Goal: Task Accomplishment & Management: Manage account settings

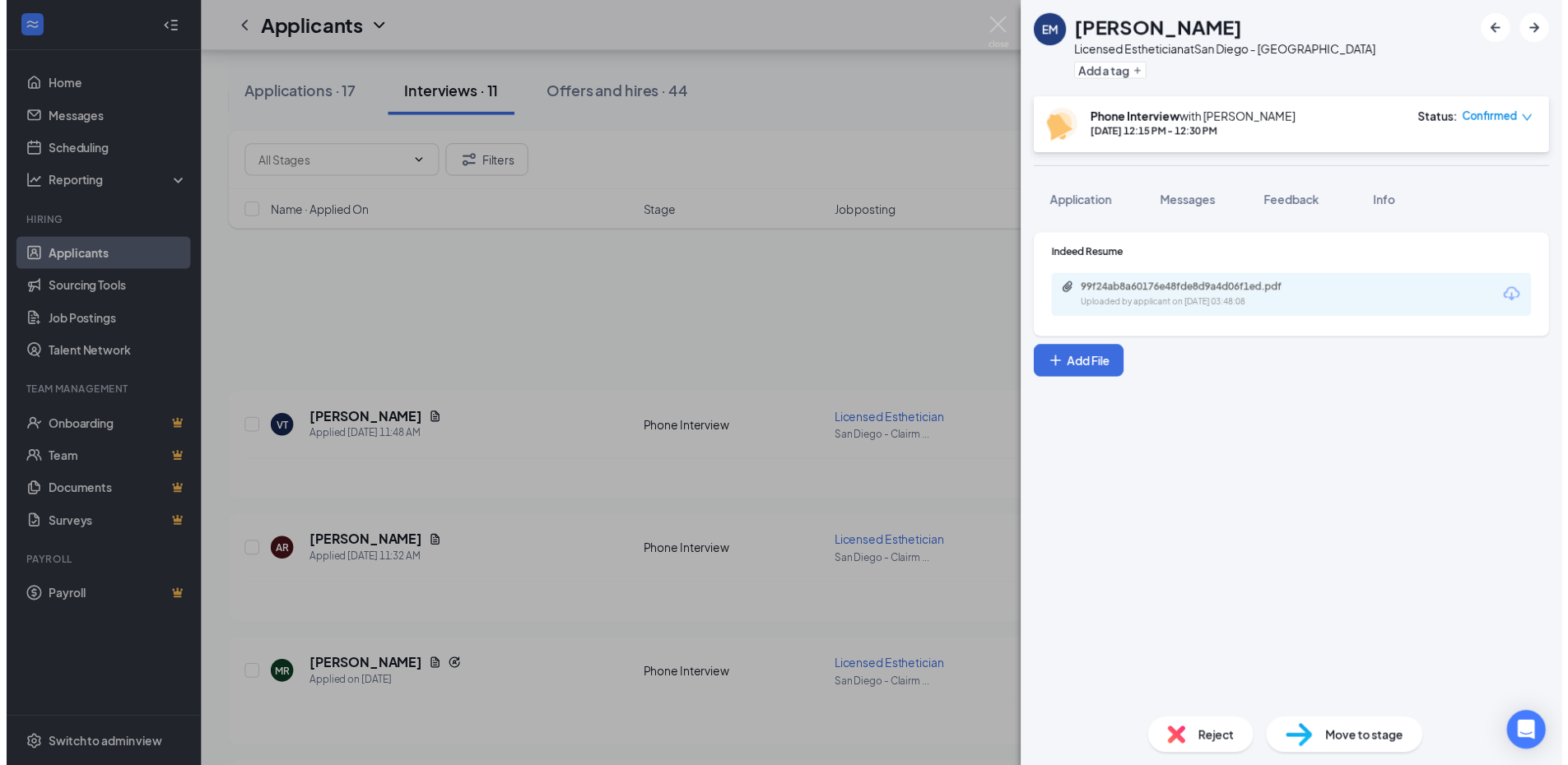
scroll to position [341, 0]
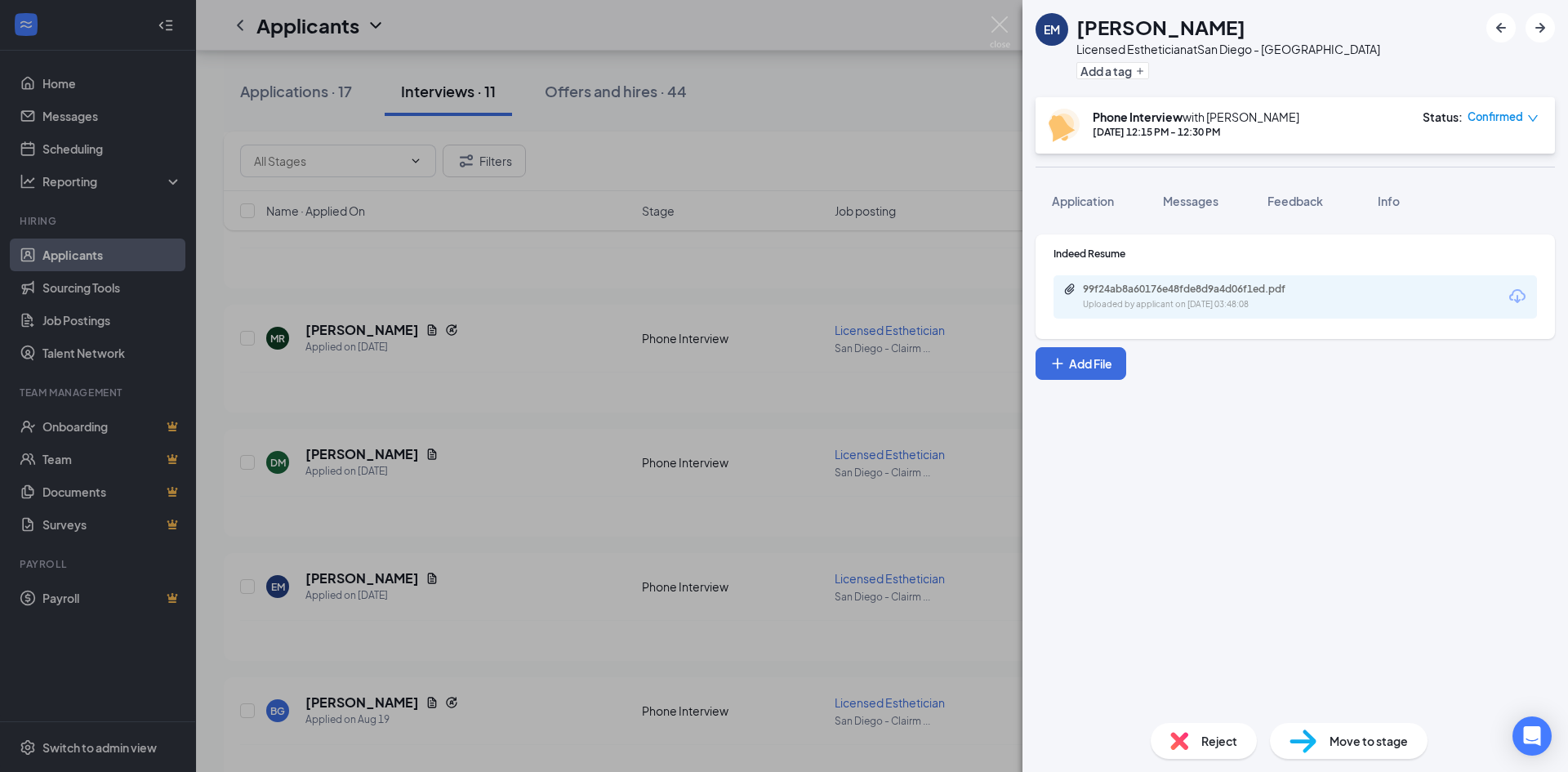
click at [478, 506] on div "EM [PERSON_NAME] Licensed Esthetician at [GEOGRAPHIC_DATA] - [PERSON_NAME] Add …" at bounding box center [784, 386] width 1568 height 772
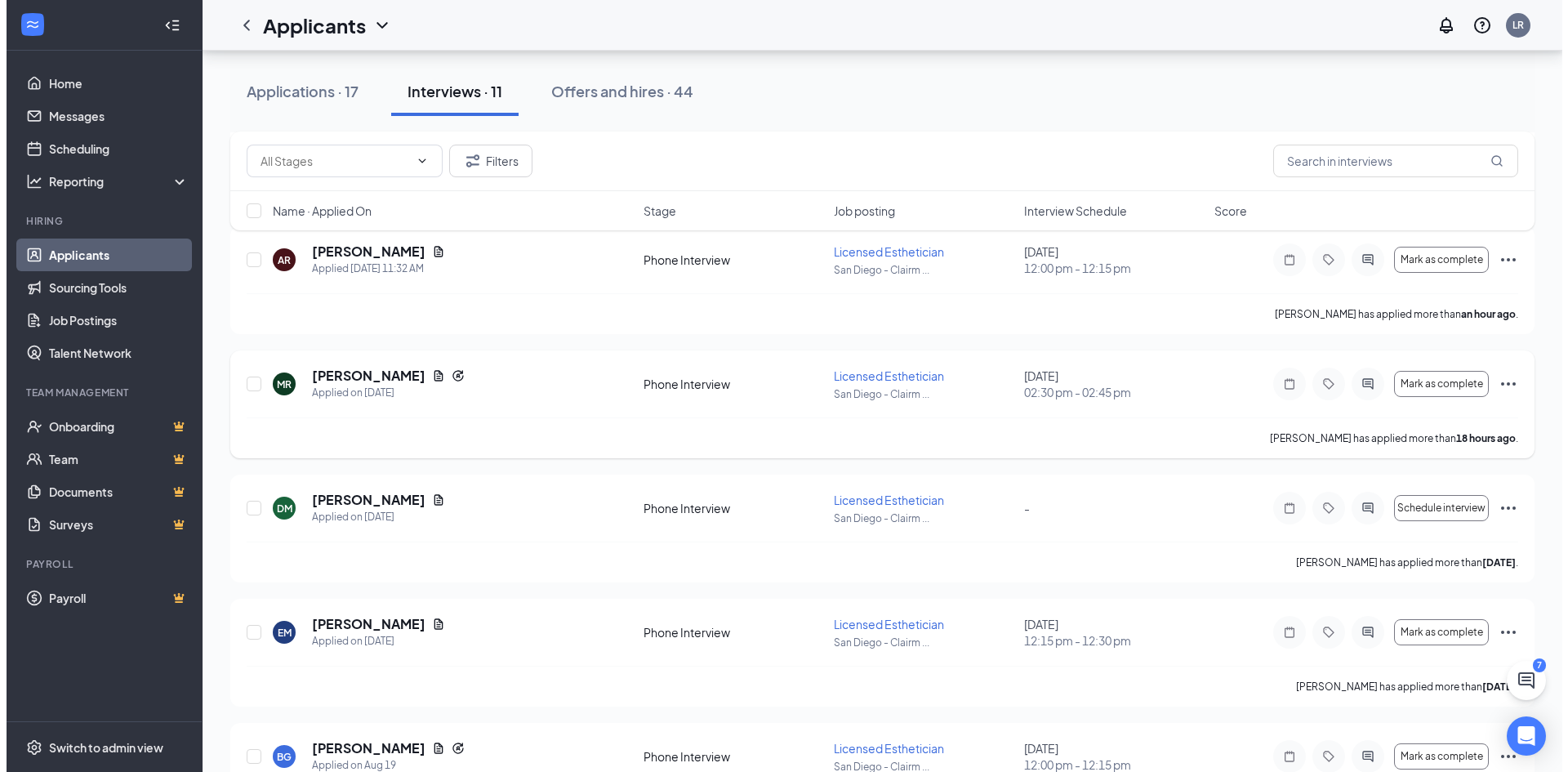
scroll to position [245, 0]
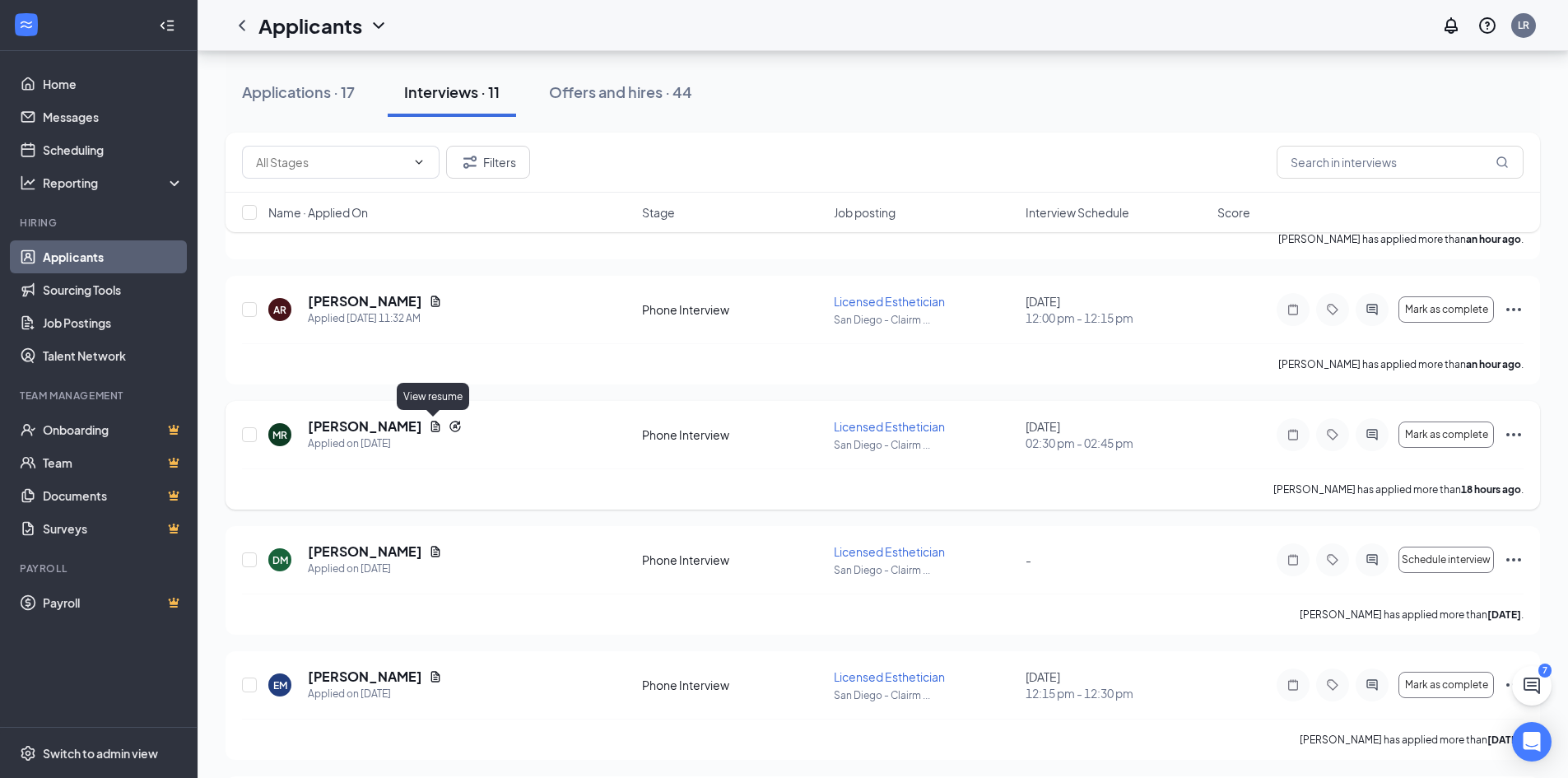
click at [431, 428] on icon "Document" at bounding box center [435, 426] width 13 height 13
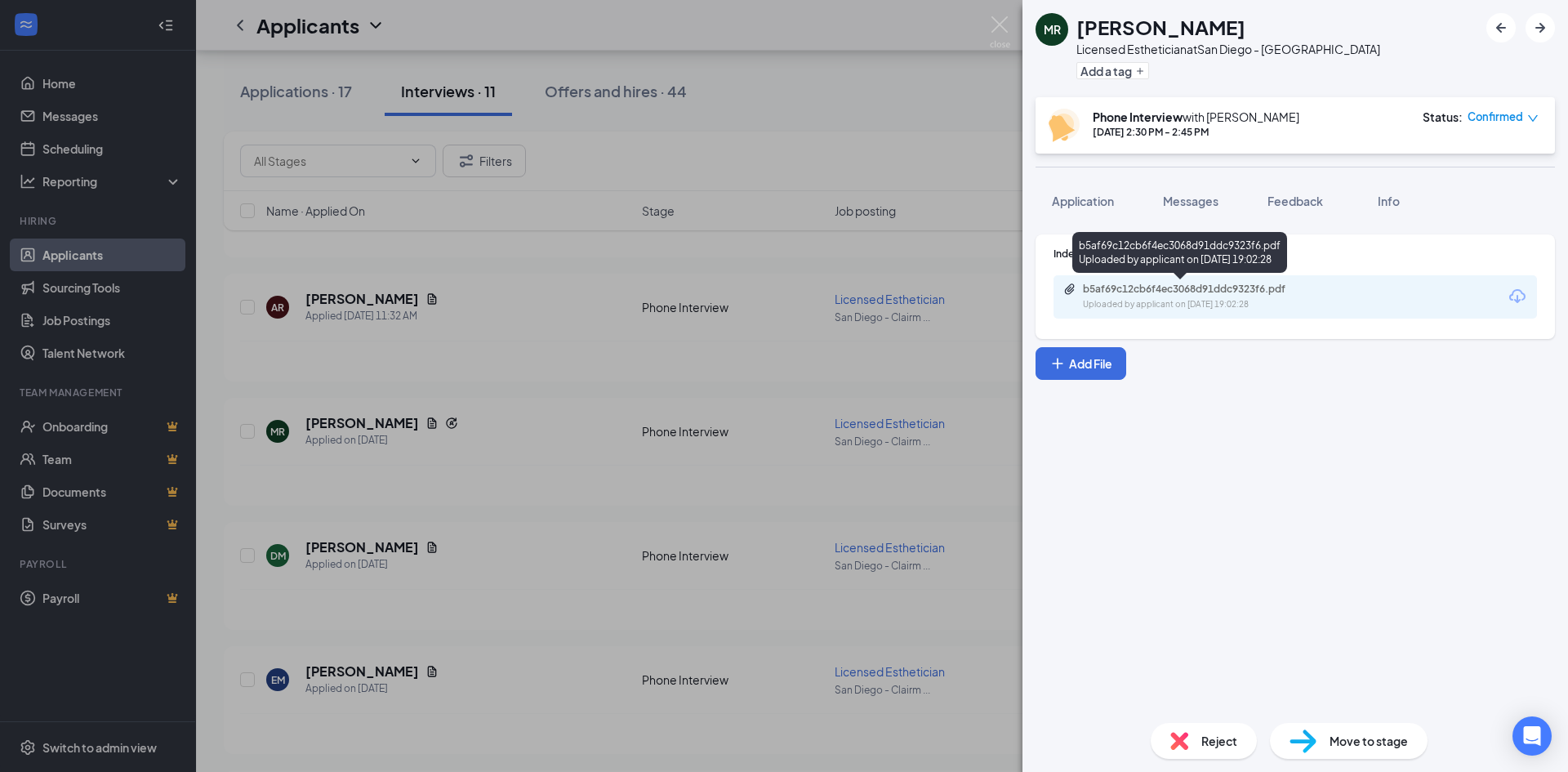
click at [1262, 298] on div "b5af69c12cb6f4ec3068d91ddc9323f6.pdf Uploaded by applicant on [DATE] 19:02:28" at bounding box center [1195, 296] width 265 height 29
click at [839, 128] on div "[PERSON_NAME] Licensed Esthetician at [GEOGRAPHIC_DATA] - [PERSON_NAME] Add a t…" at bounding box center [784, 386] width 1568 height 772
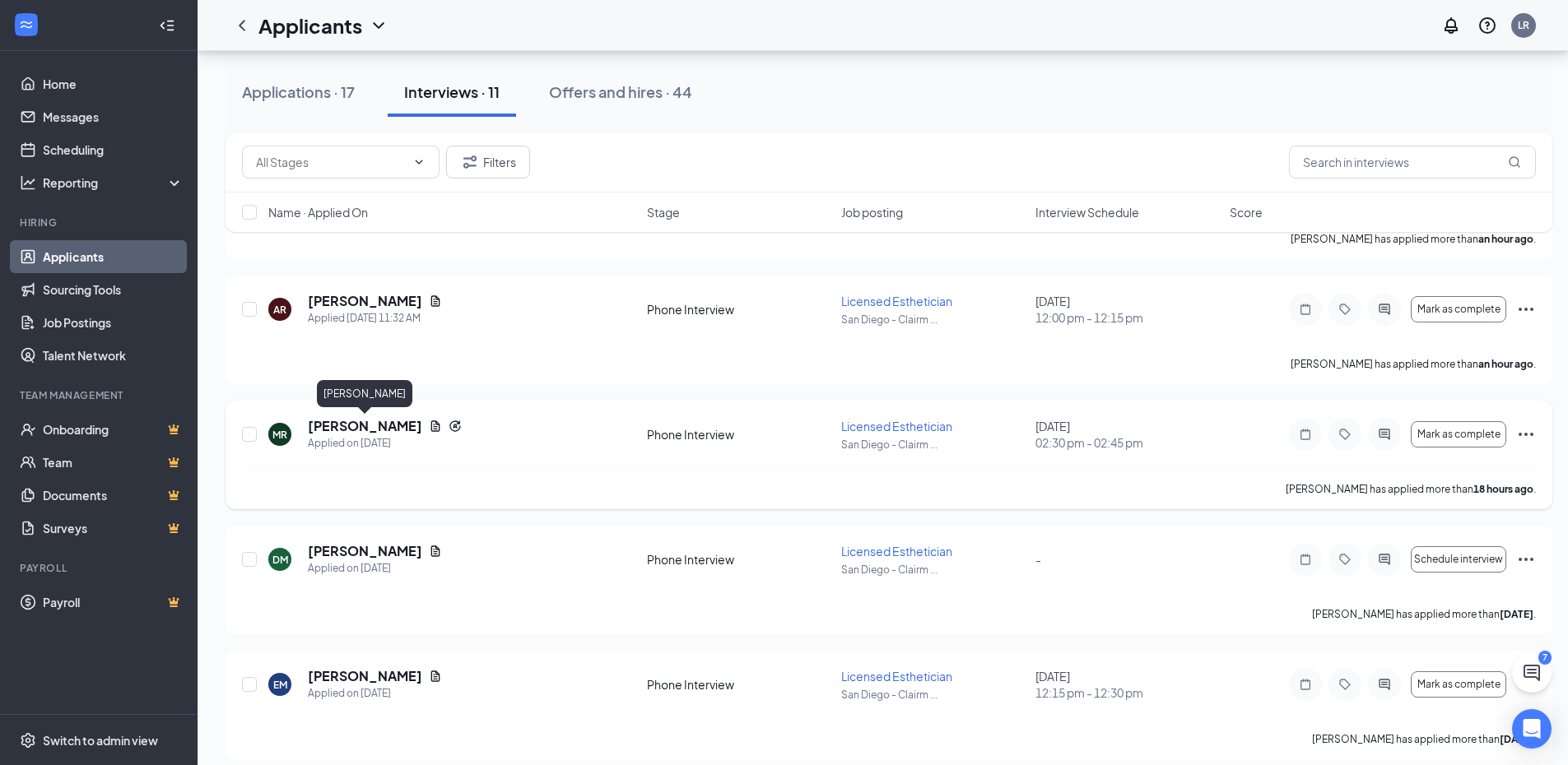
drag, startPoint x: 385, startPoint y: 425, endPoint x: 441, endPoint y: 426, distance: 56.0
click at [389, 425] on h5 "[PERSON_NAME]" at bounding box center [364, 426] width 114 height 18
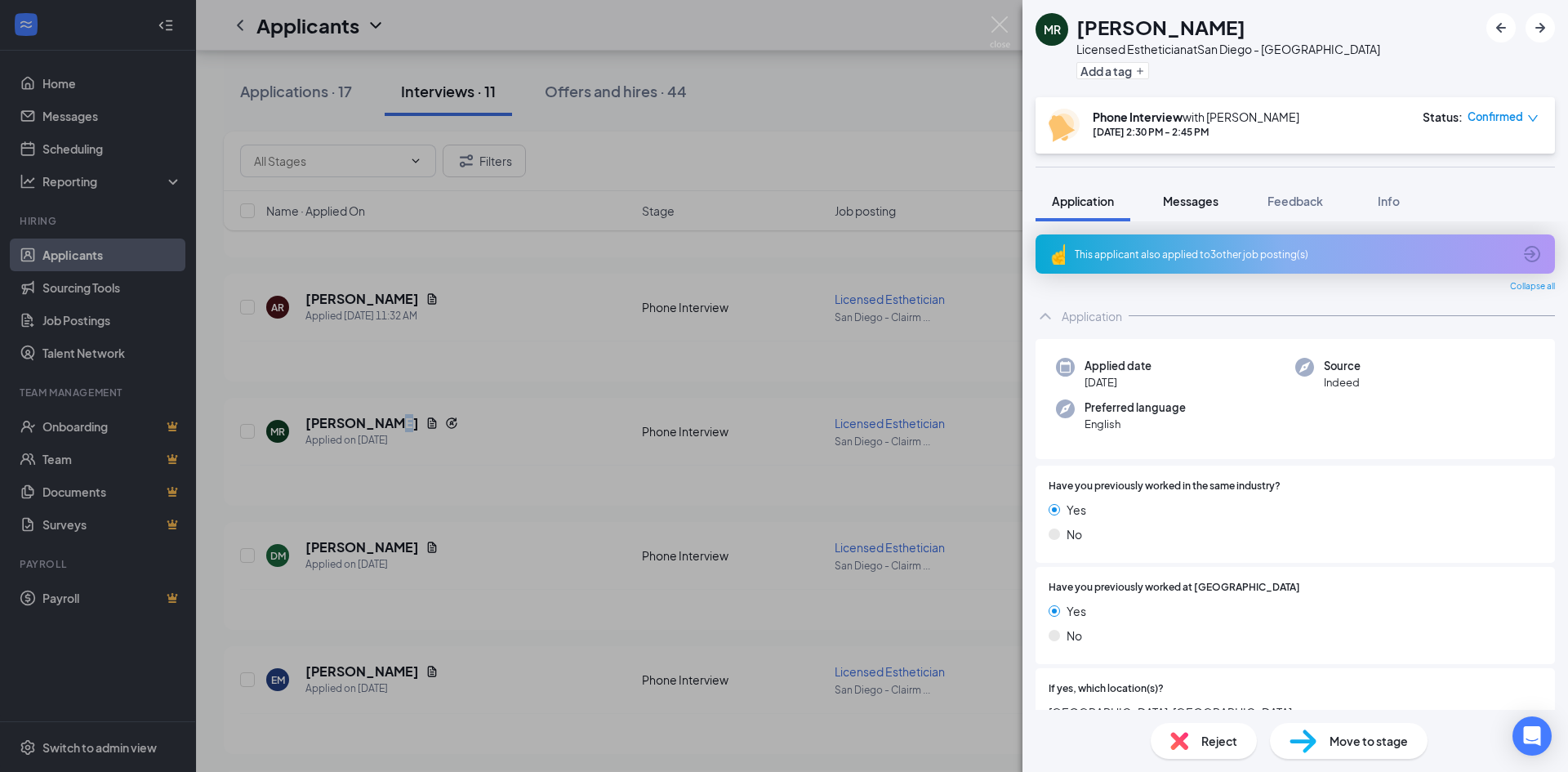
click at [1204, 204] on span "Messages" at bounding box center [1190, 200] width 55 height 15
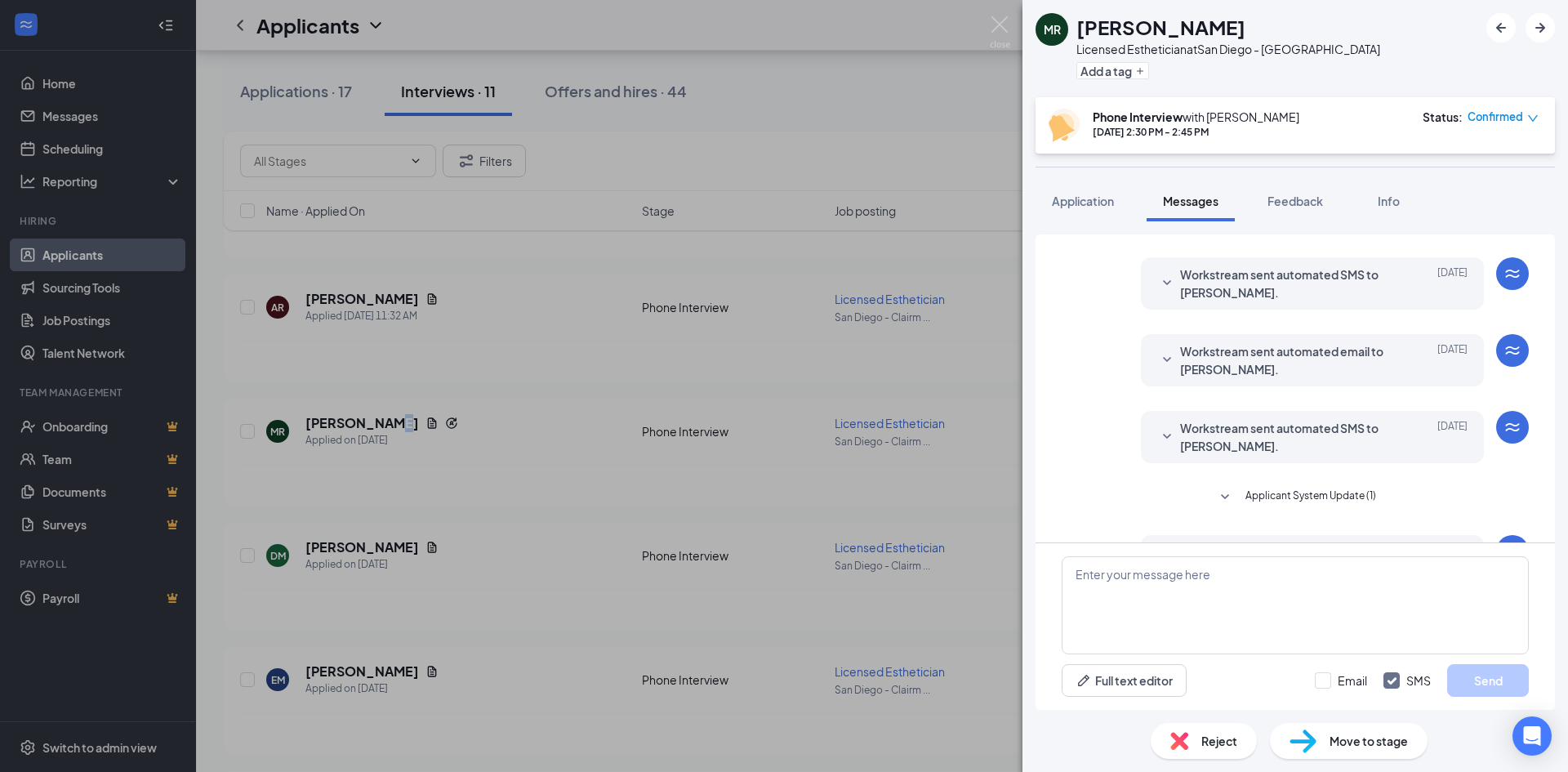
scroll to position [295, 0]
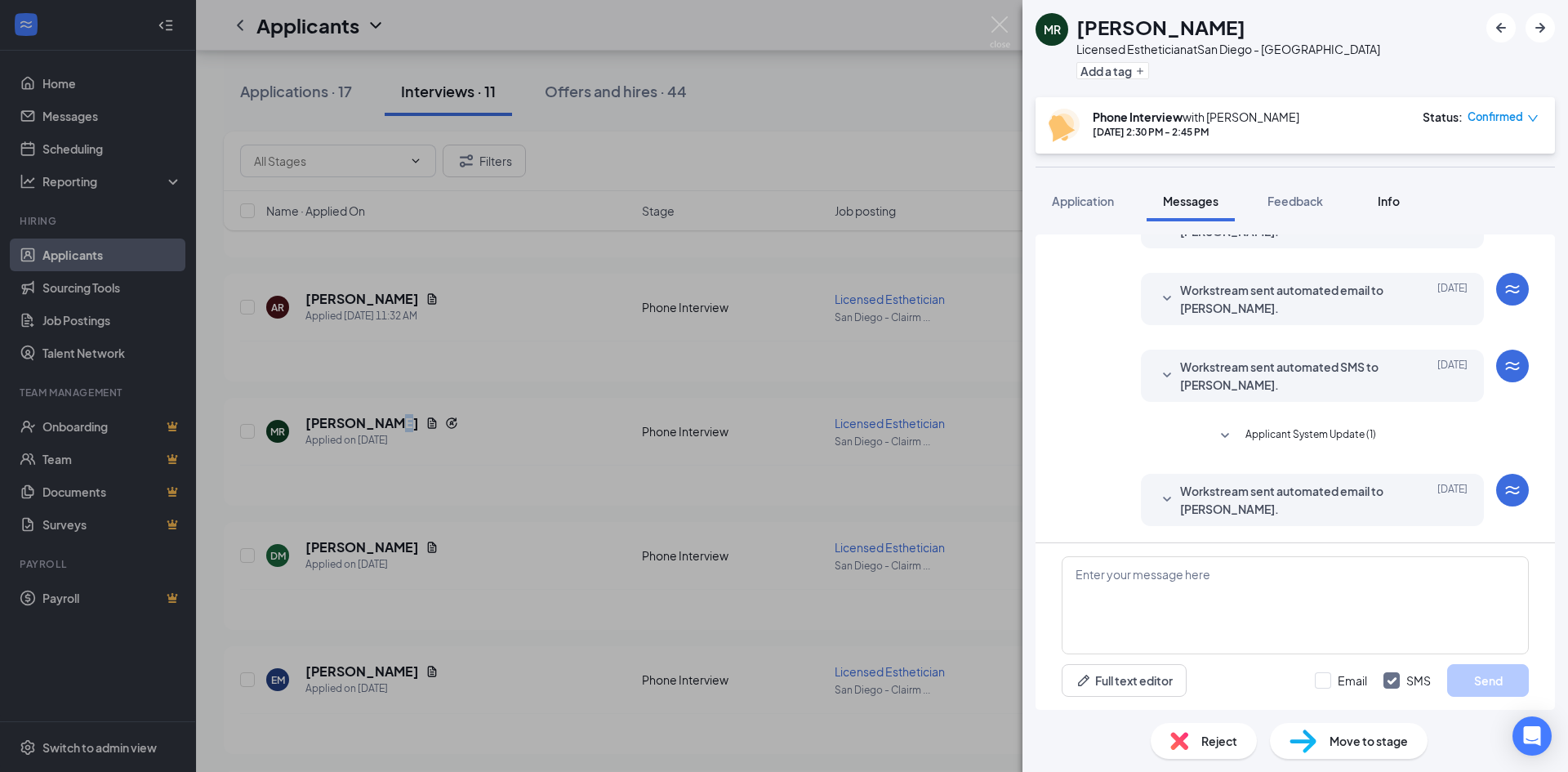
click at [1387, 205] on span "Info" at bounding box center [1388, 200] width 22 height 15
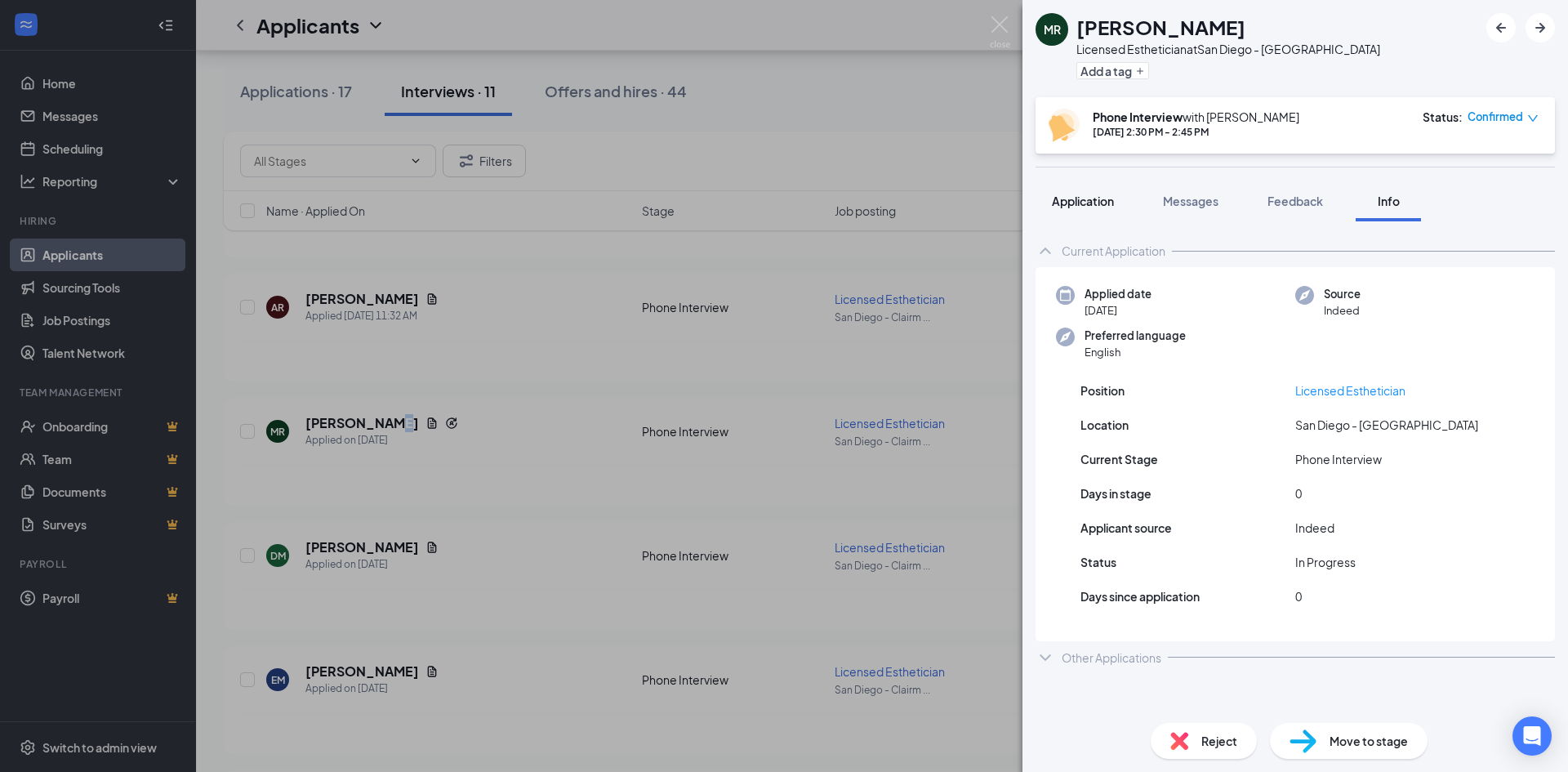
click at [1085, 202] on span "Application" at bounding box center [1083, 200] width 62 height 15
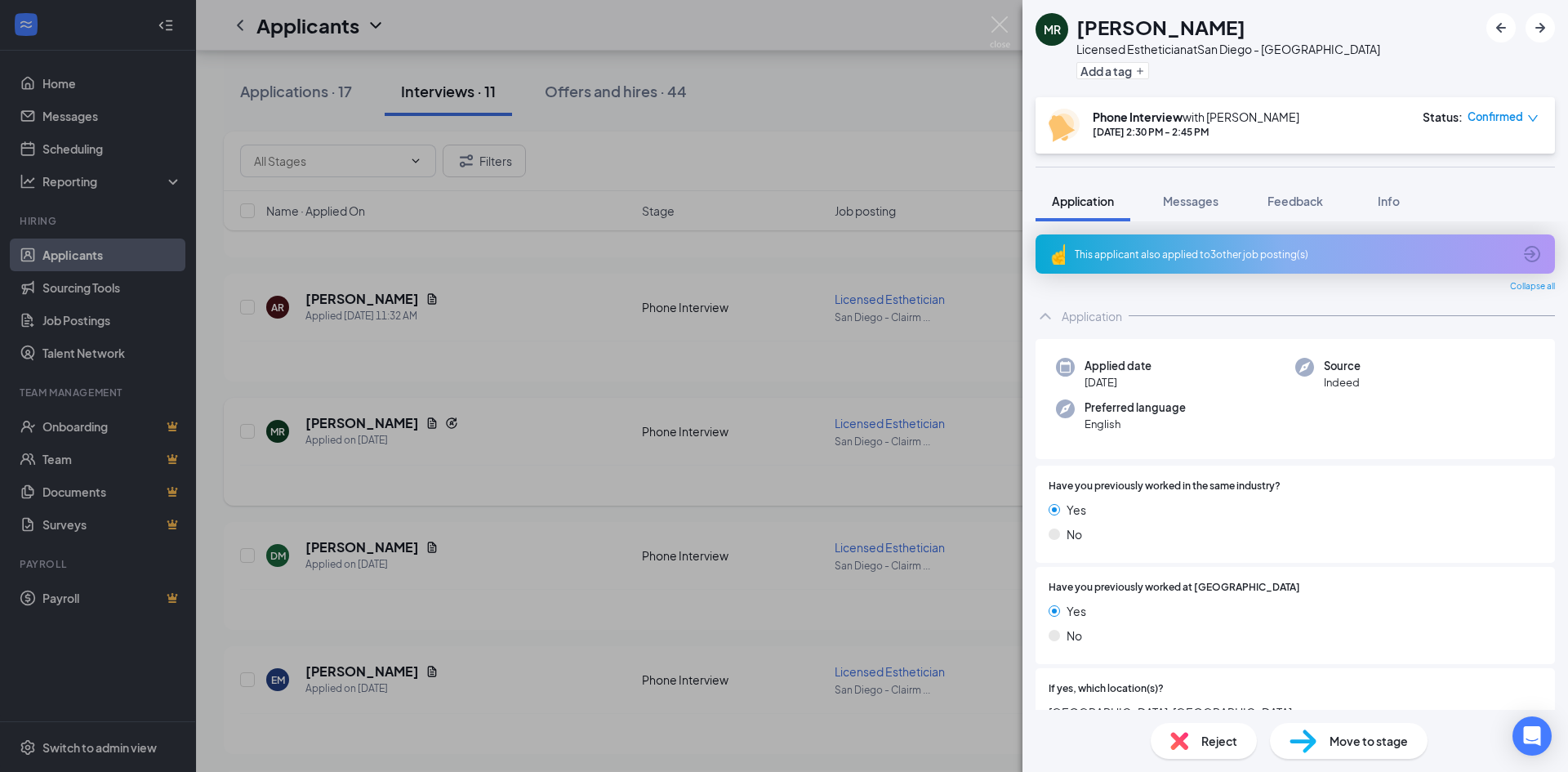
drag, startPoint x: 340, startPoint y: 468, endPoint x: 350, endPoint y: 462, distance: 11.7
click at [339, 468] on div "[PERSON_NAME] Licensed Esthetician at [GEOGRAPHIC_DATA] - [PERSON_NAME] Add a t…" at bounding box center [784, 386] width 1568 height 772
